Goal: Information Seeking & Learning: Compare options

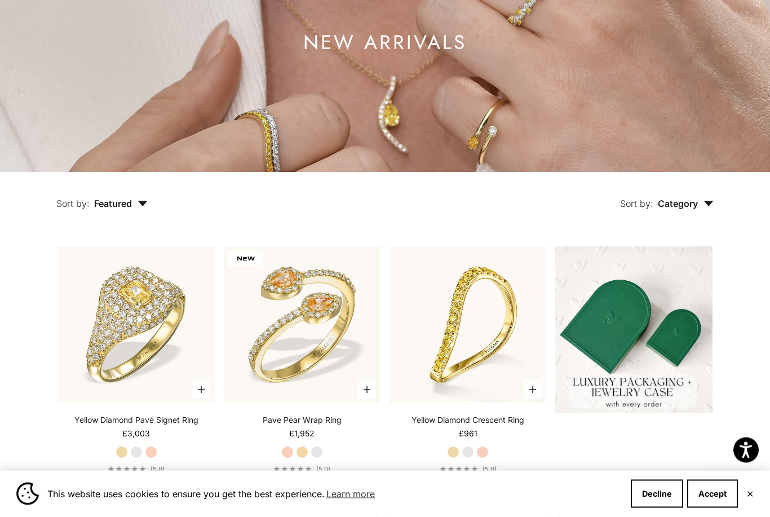
scroll to position [187, 0]
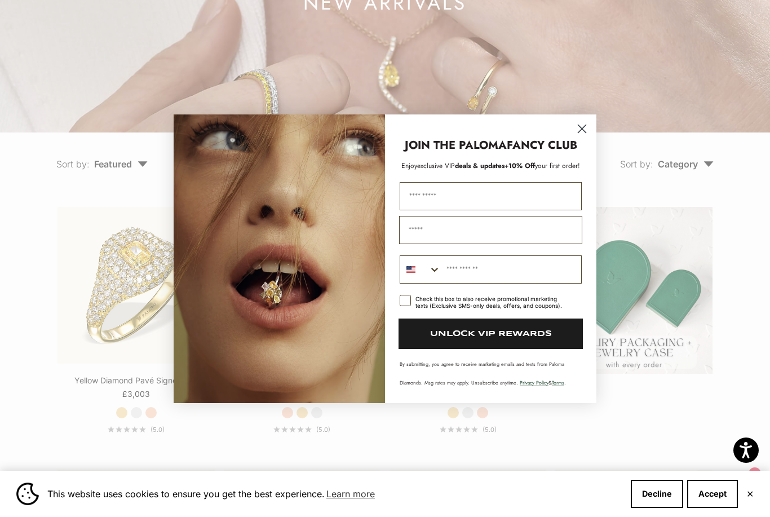
click at [585, 137] on circle "Close dialog" at bounding box center [581, 128] width 19 height 19
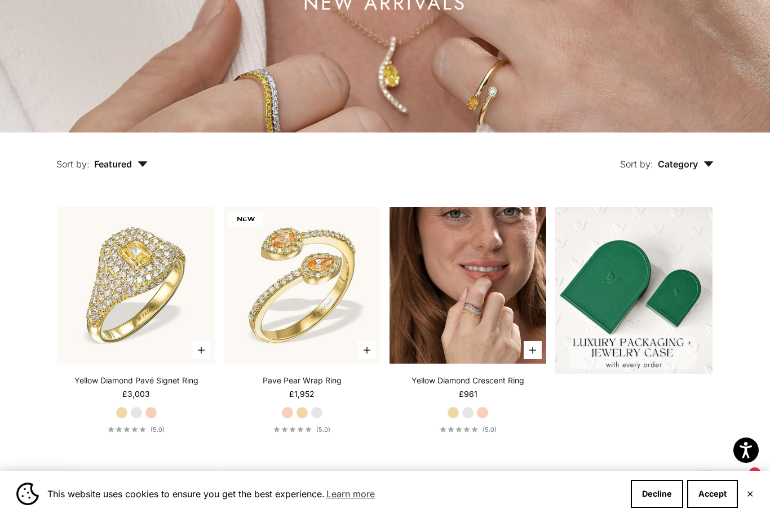
click at [488, 299] on img at bounding box center [467, 285] width 157 height 157
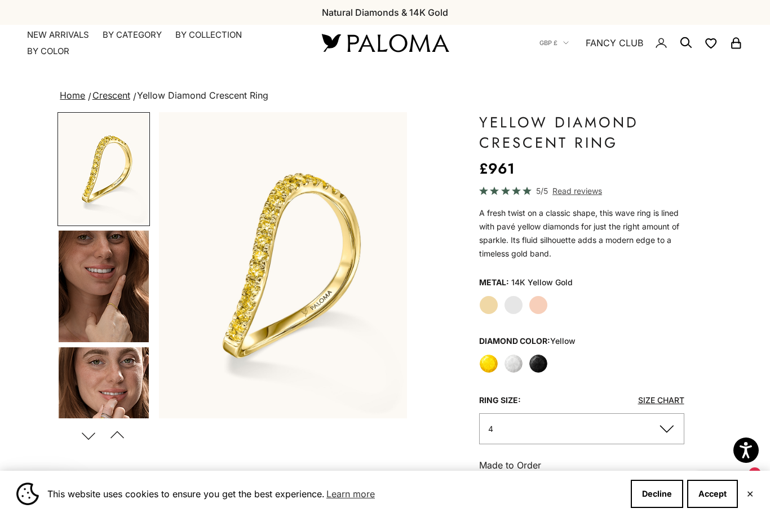
click at [122, 305] on img "Go to item 4" at bounding box center [104, 286] width 90 height 112
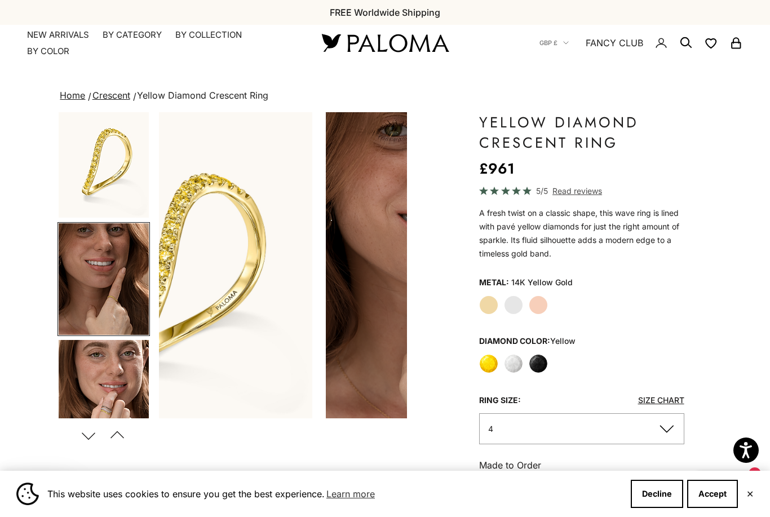
scroll to position [0, 261]
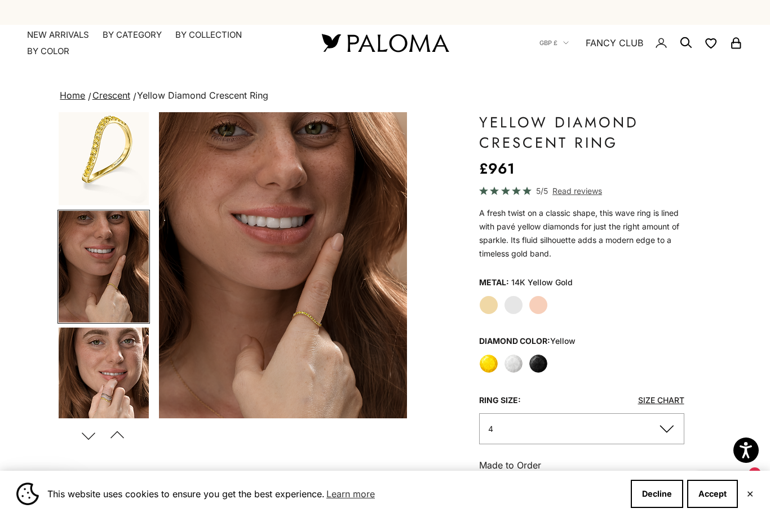
click at [490, 301] on label "Yellow Gold" at bounding box center [488, 304] width 19 height 19
click at [515, 368] on label "White" at bounding box center [513, 363] width 19 height 19
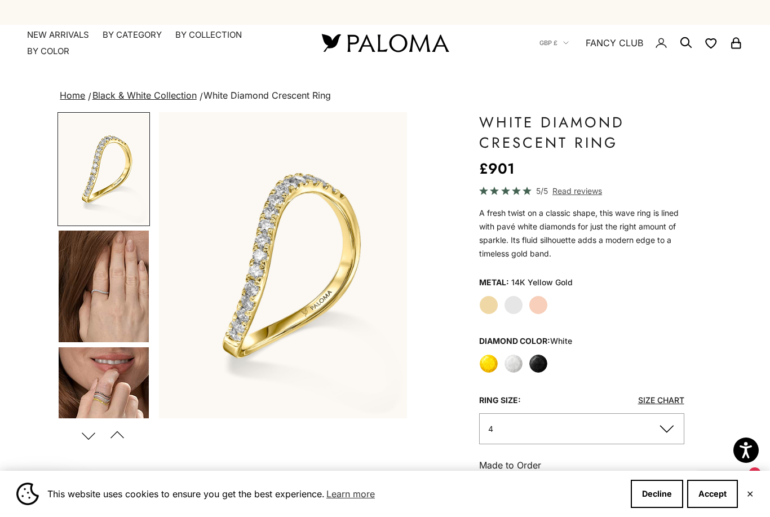
click at [536, 364] on label "Black" at bounding box center [537, 363] width 19 height 19
click at [544, 304] on label "Rose Gold" at bounding box center [537, 304] width 19 height 19
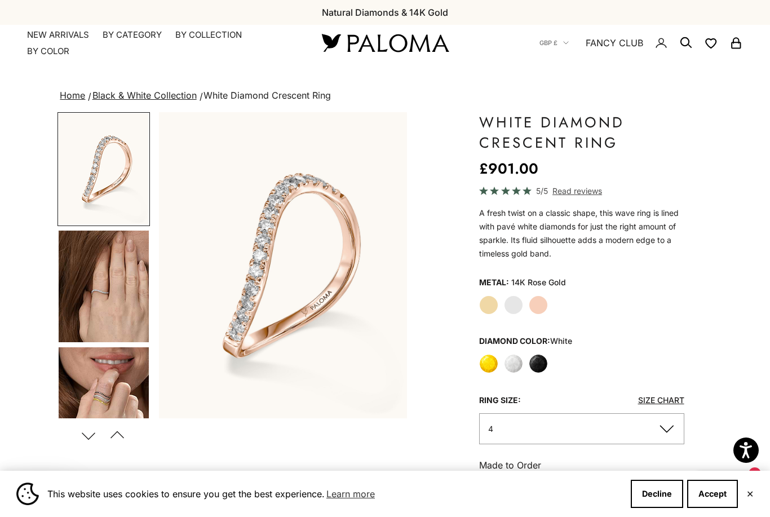
click at [510, 310] on label "White Gold" at bounding box center [513, 304] width 19 height 19
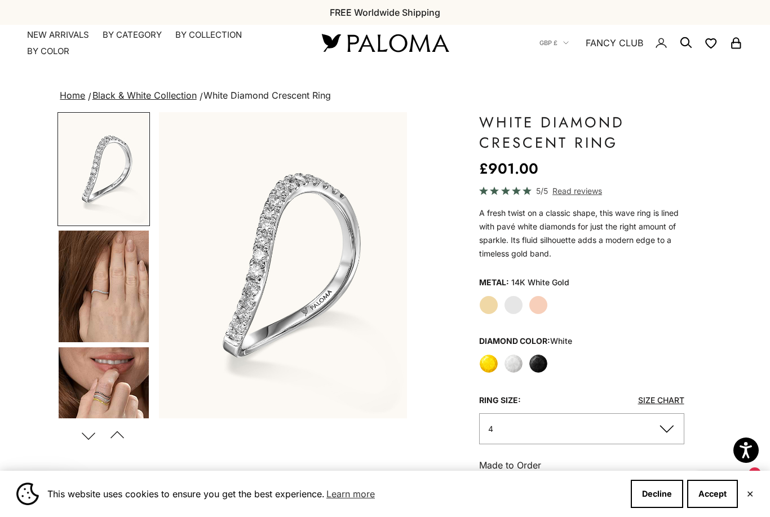
click at [496, 305] on label "Yellow Gold" at bounding box center [488, 304] width 19 height 19
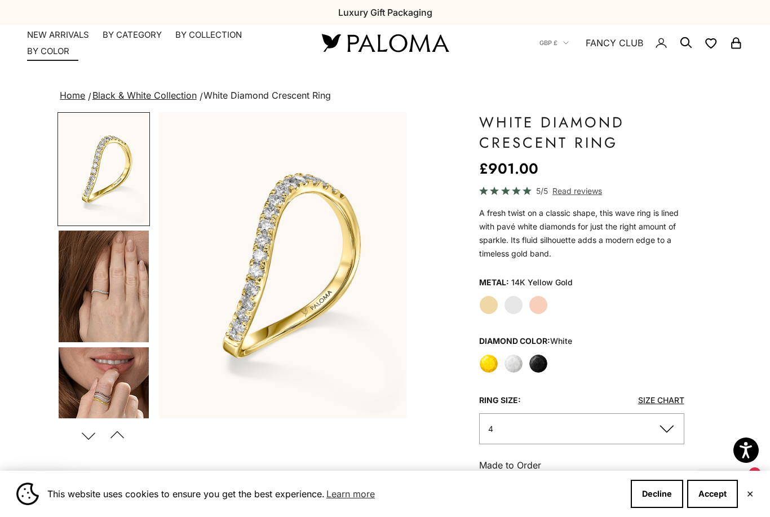
click at [59, 35] on link "NEW ARRIVALS" at bounding box center [58, 34] width 62 height 11
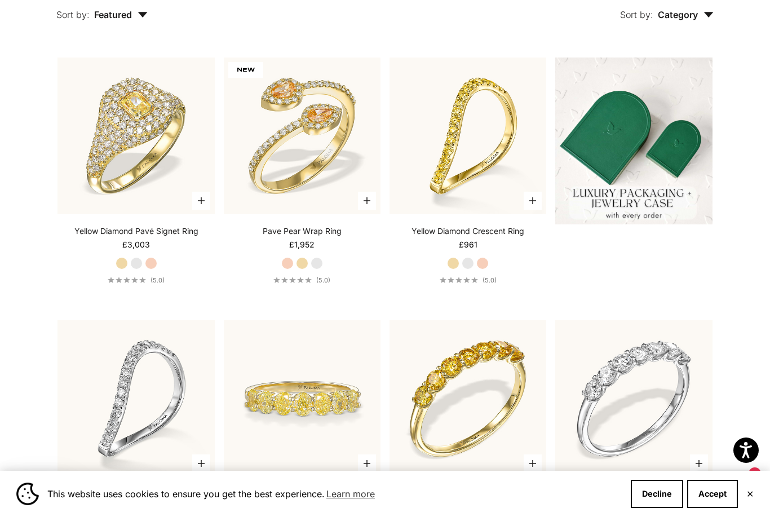
scroll to position [330, 0]
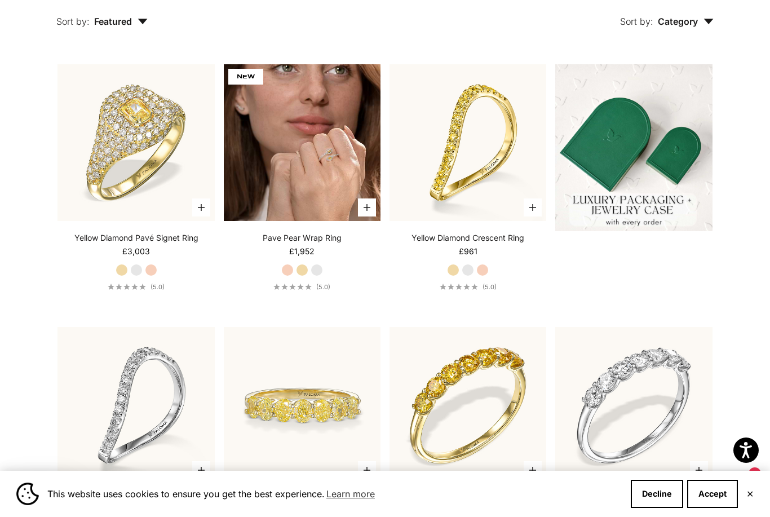
click at [323, 164] on img at bounding box center [302, 142] width 157 height 157
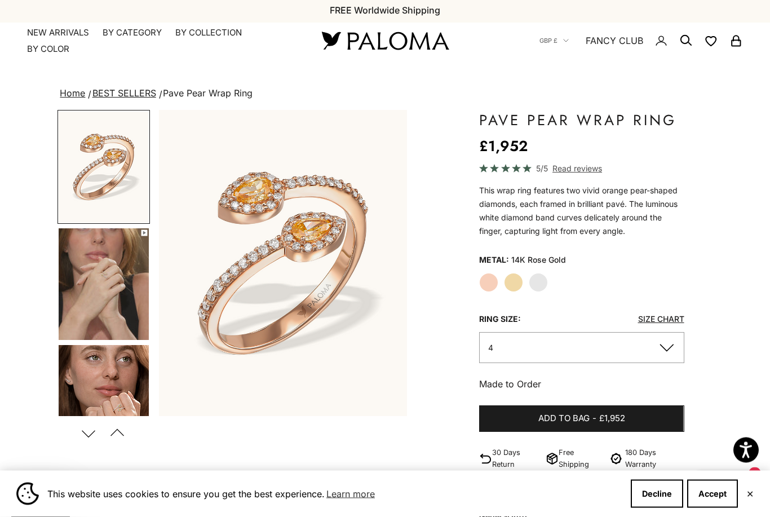
scroll to position [2, 0]
click at [116, 271] on img "Go to item 4" at bounding box center [104, 284] width 90 height 112
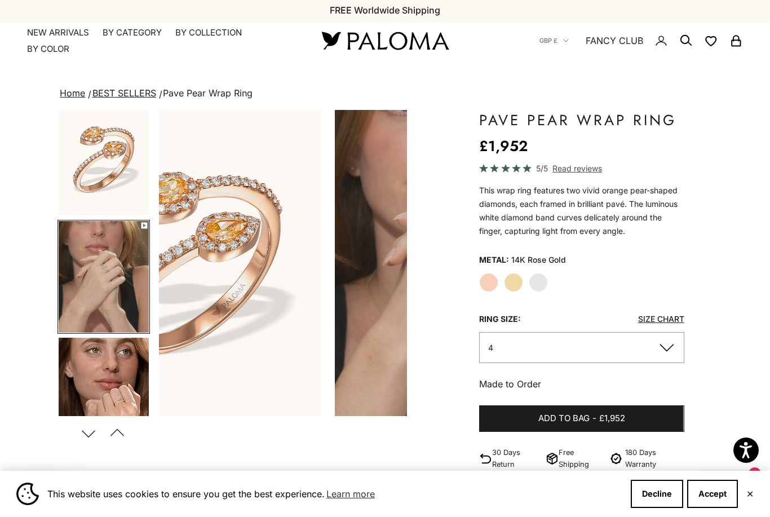
scroll to position [0, 261]
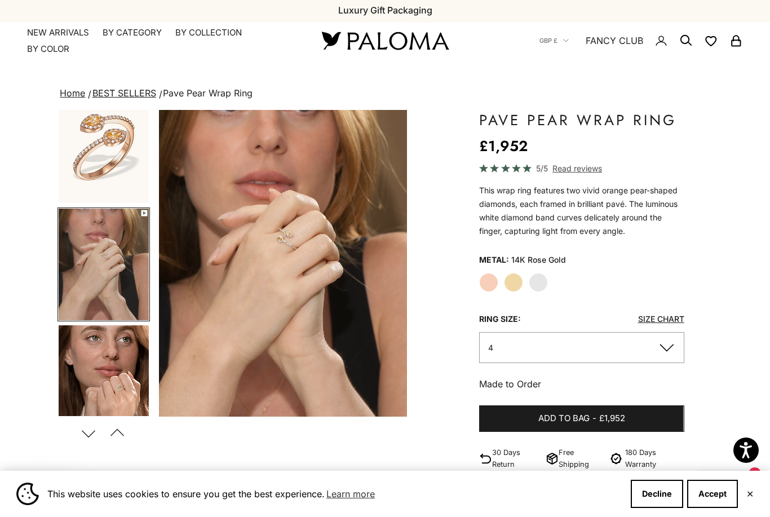
click at [108, 363] on img "Go to item 5" at bounding box center [104, 381] width 90 height 112
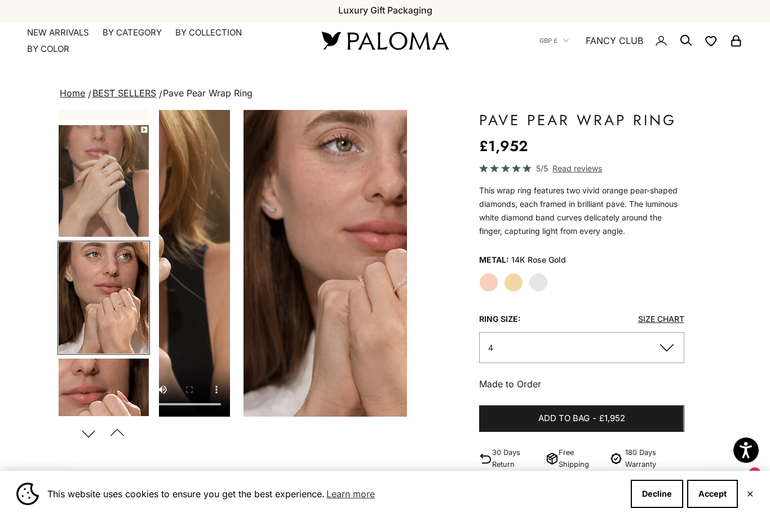
scroll to position [0, 523]
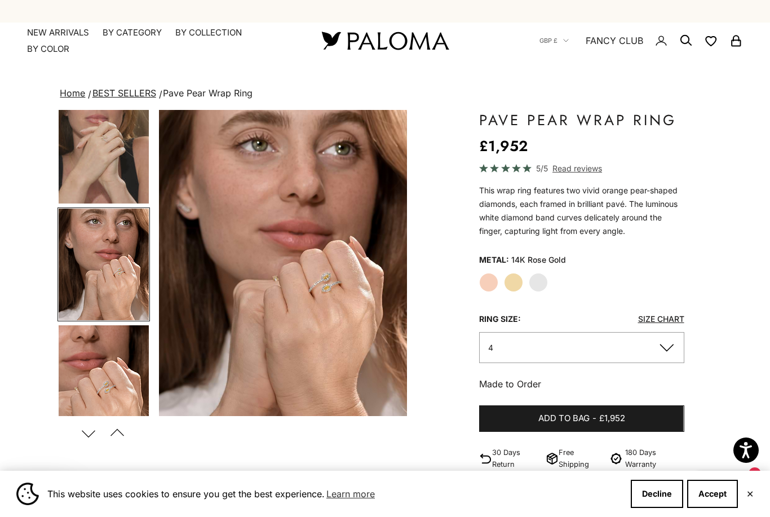
click at [108, 363] on img "Go to item 6" at bounding box center [104, 381] width 90 height 112
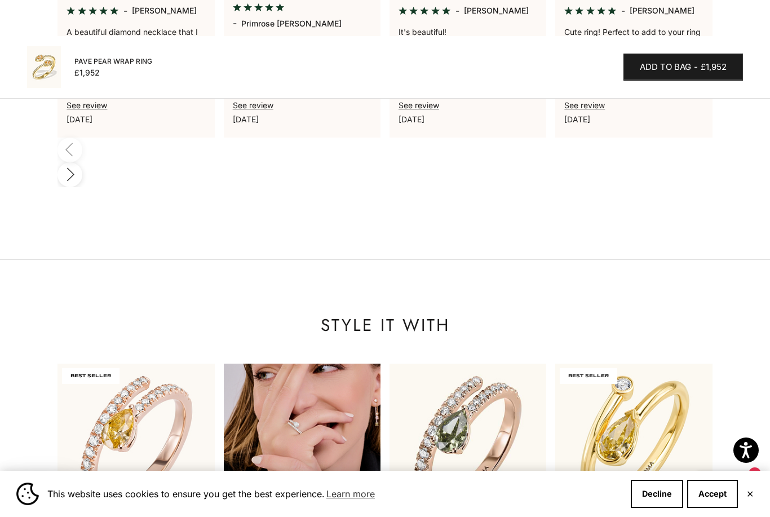
scroll to position [1047, 0]
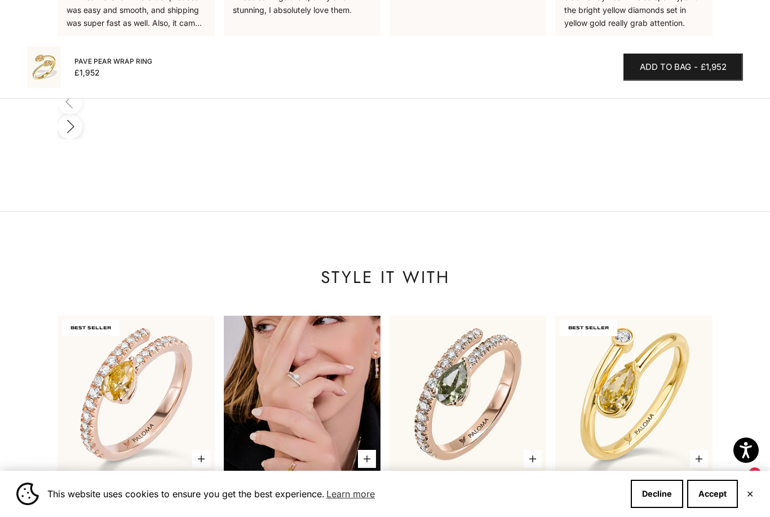
click at [295, 330] on img at bounding box center [302, 393] width 157 height 157
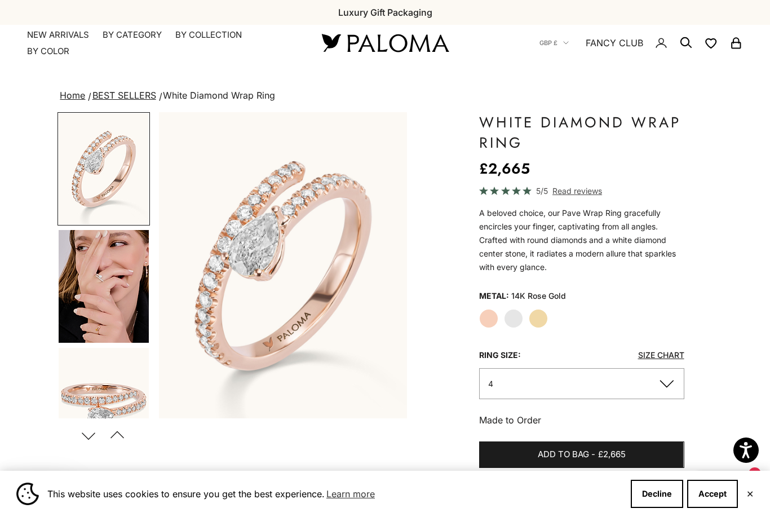
click at [109, 277] on img "Go to item 5" at bounding box center [104, 286] width 90 height 113
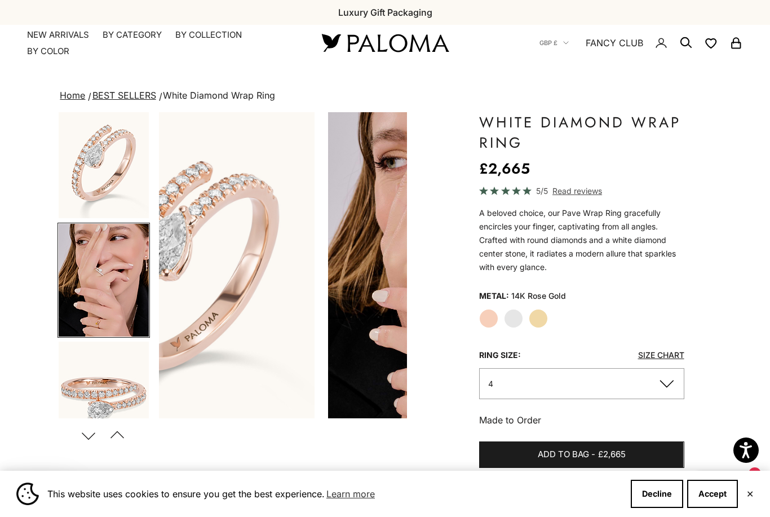
scroll to position [20, 0]
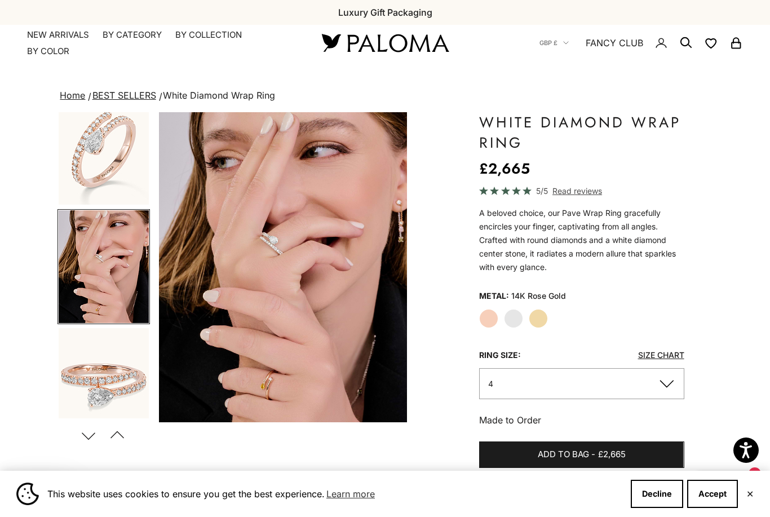
click at [98, 370] on img "Go to item 6" at bounding box center [104, 383] width 90 height 111
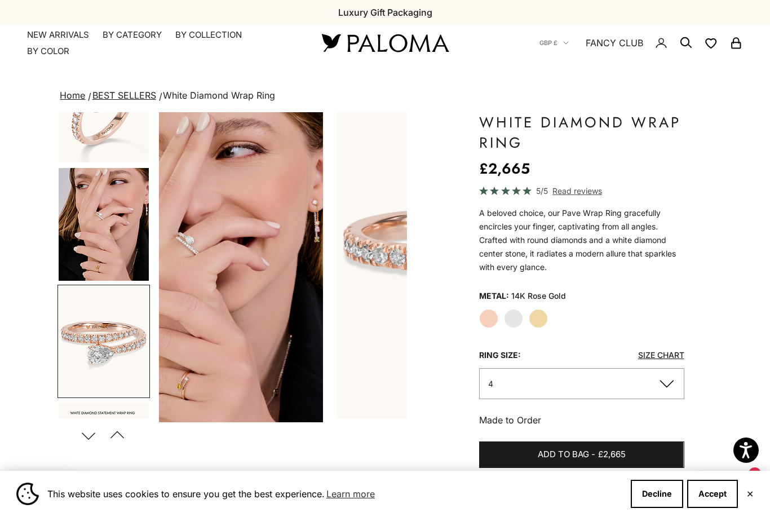
scroll to position [137, 0]
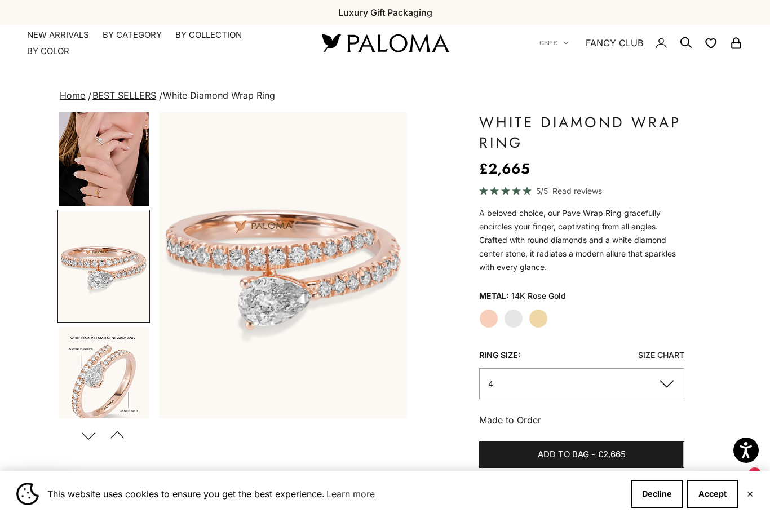
click at [98, 370] on img "Go to item 9" at bounding box center [104, 383] width 90 height 112
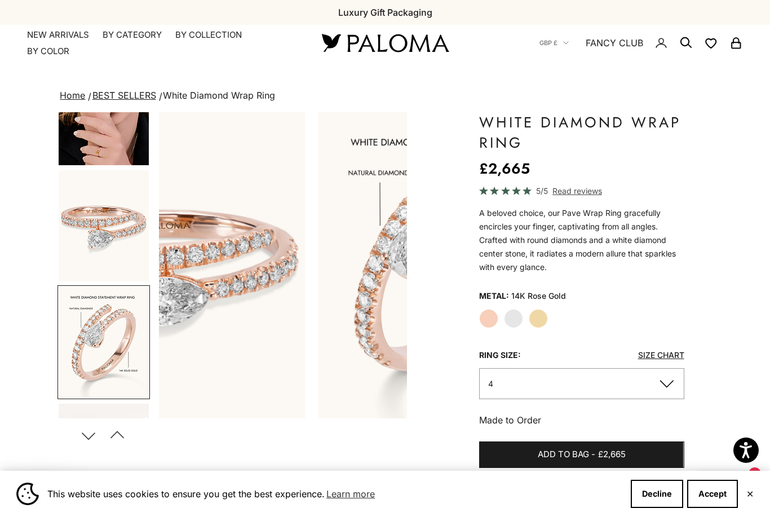
scroll to position [253, 0]
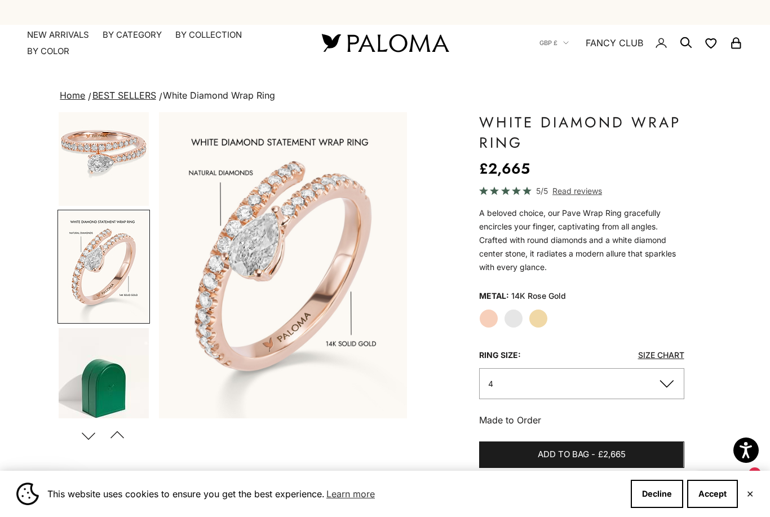
click at [91, 146] on img "Go to item 6" at bounding box center [104, 150] width 90 height 111
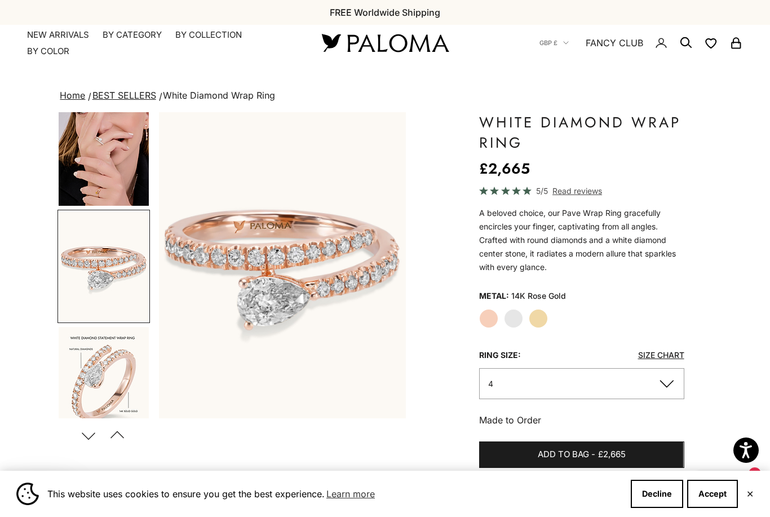
scroll to position [137, 0]
click at [91, 146] on img "Go to item 5" at bounding box center [104, 149] width 90 height 113
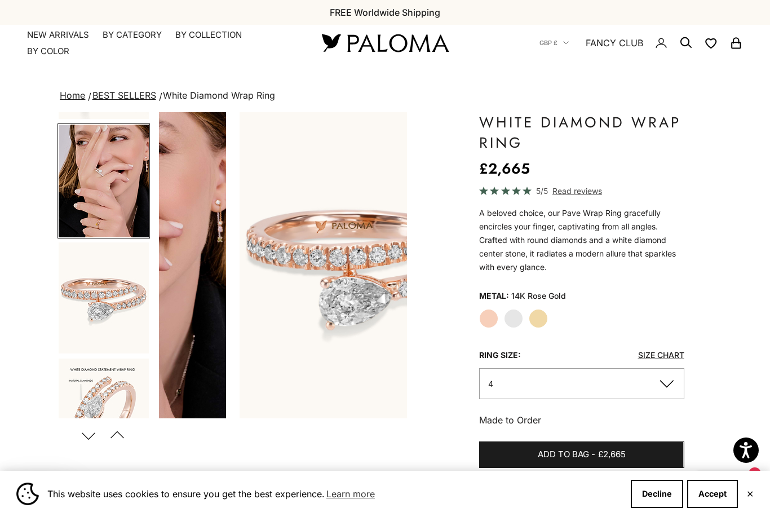
scroll to position [20, 0]
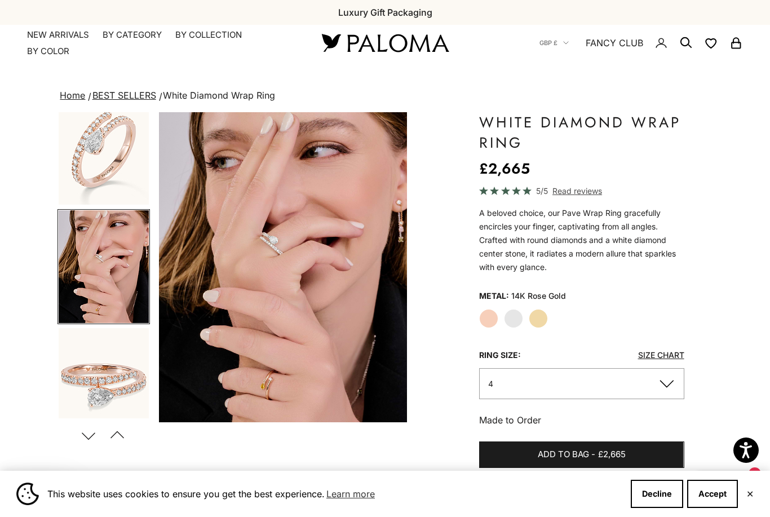
click at [91, 146] on img "Go to item 3" at bounding box center [104, 149] width 90 height 111
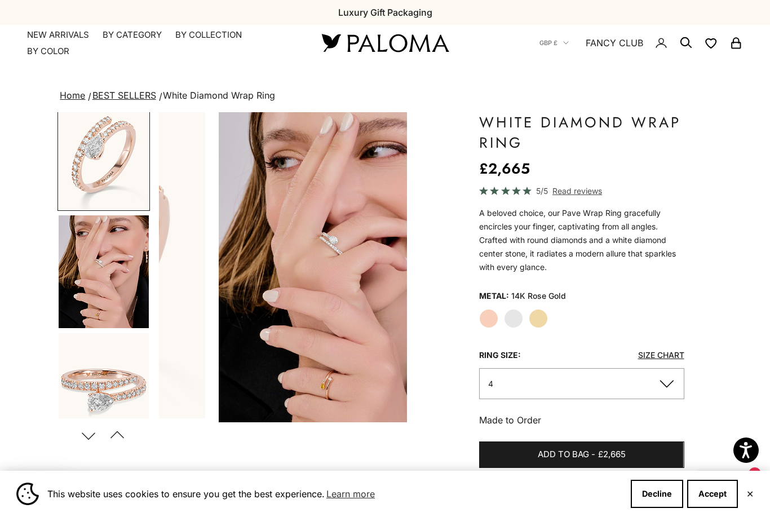
scroll to position [0, 0]
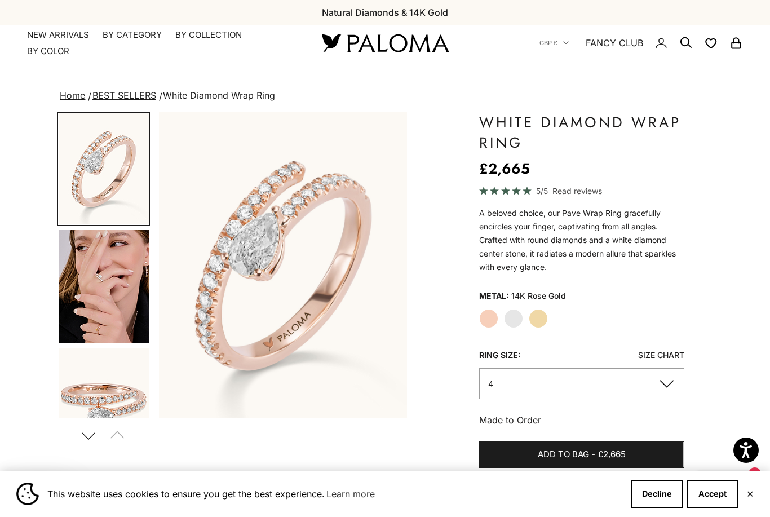
click at [518, 317] on label "White Gold" at bounding box center [513, 318] width 19 height 19
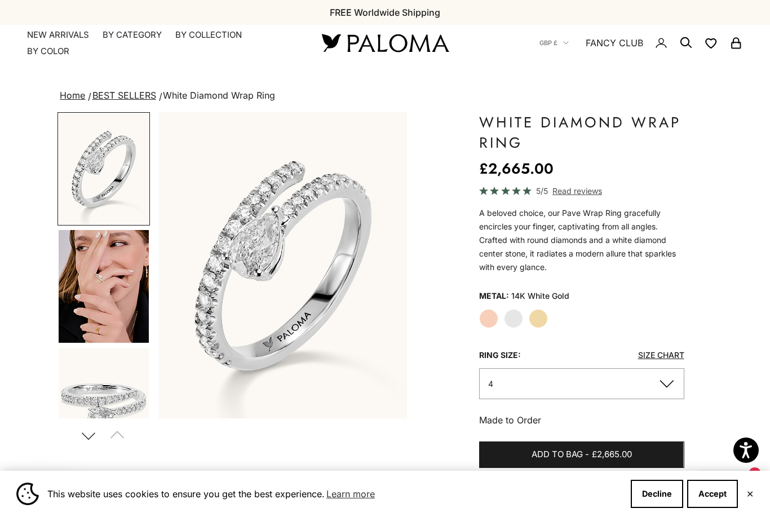
click at [112, 291] on img "Go to item 5" at bounding box center [104, 286] width 90 height 113
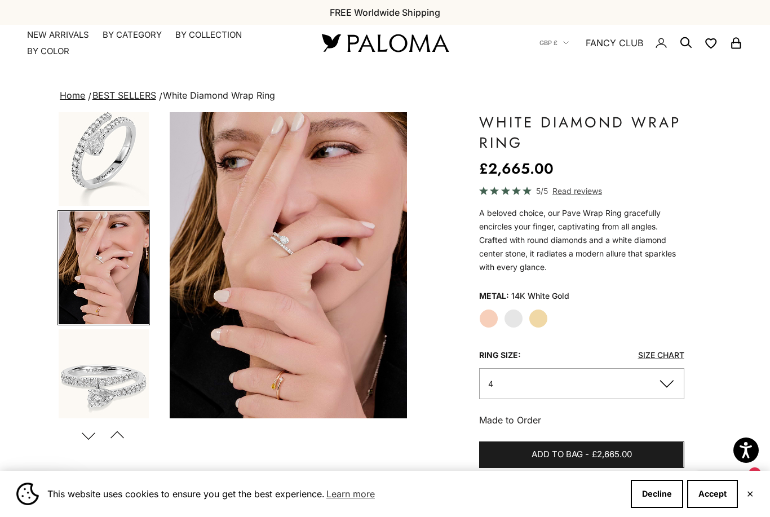
scroll to position [20, 0]
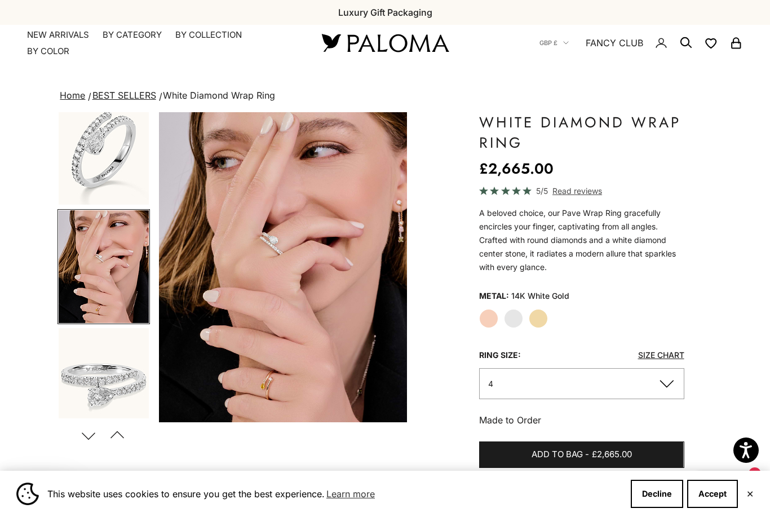
click at [542, 323] on label "Yellow Gold" at bounding box center [537, 318] width 19 height 19
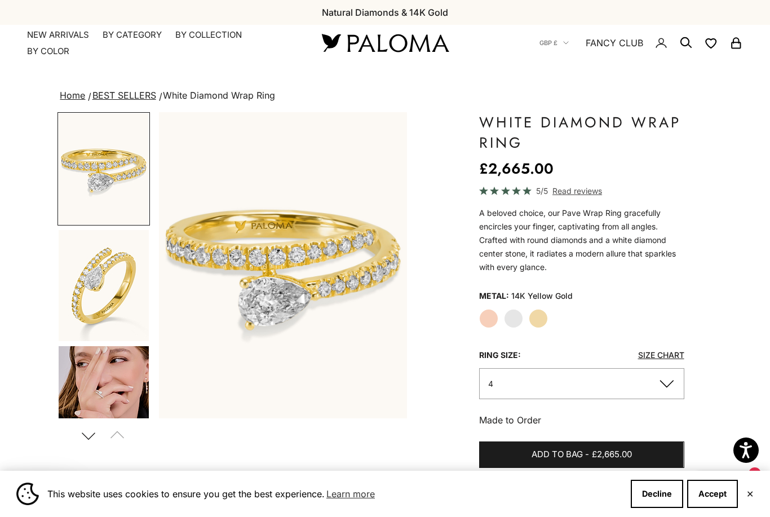
click at [123, 367] on img "Go to item 5" at bounding box center [104, 402] width 90 height 113
